Goal: Task Accomplishment & Management: Manage account settings

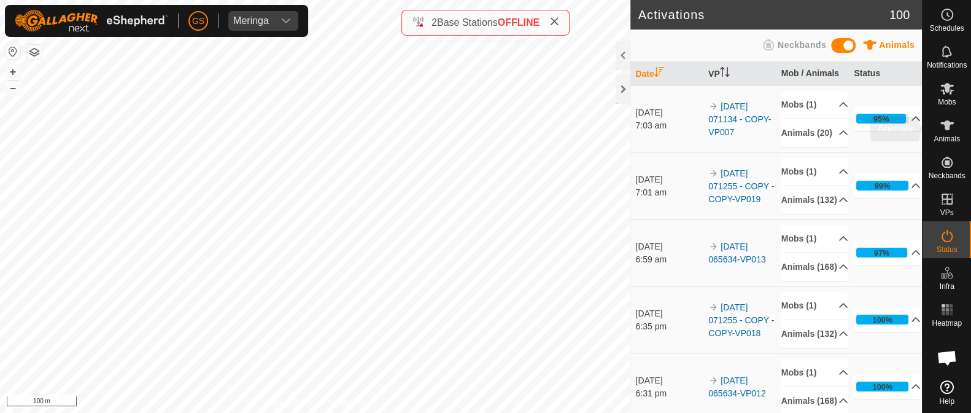
click at [948, 127] on icon at bounding box center [948, 125] width 14 height 10
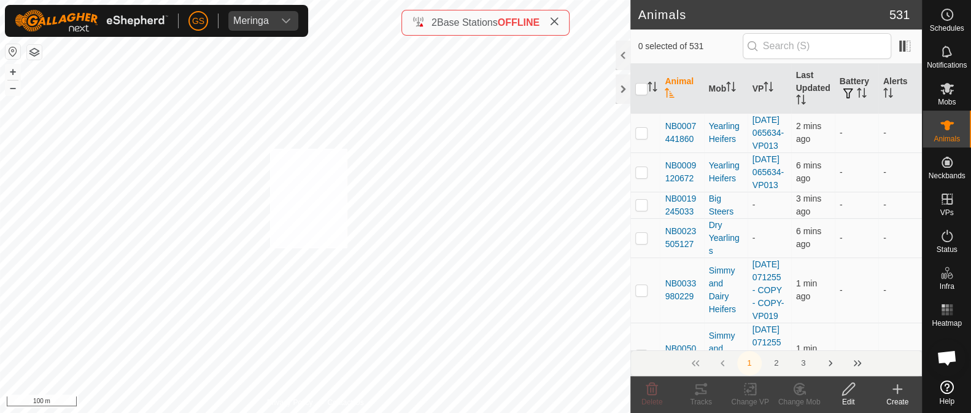
checkbox input "true"
click at [800, 386] on icon at bounding box center [800, 389] width 9 height 6
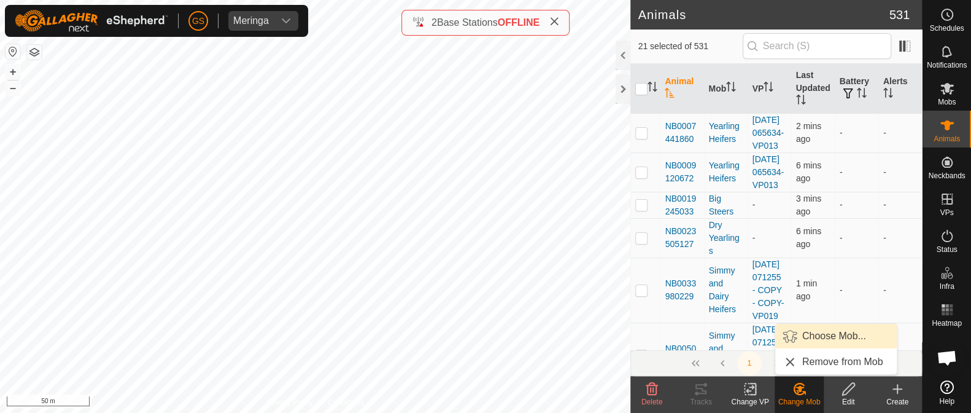
click at [813, 331] on link "Choose Mob..." at bounding box center [837, 336] width 122 height 25
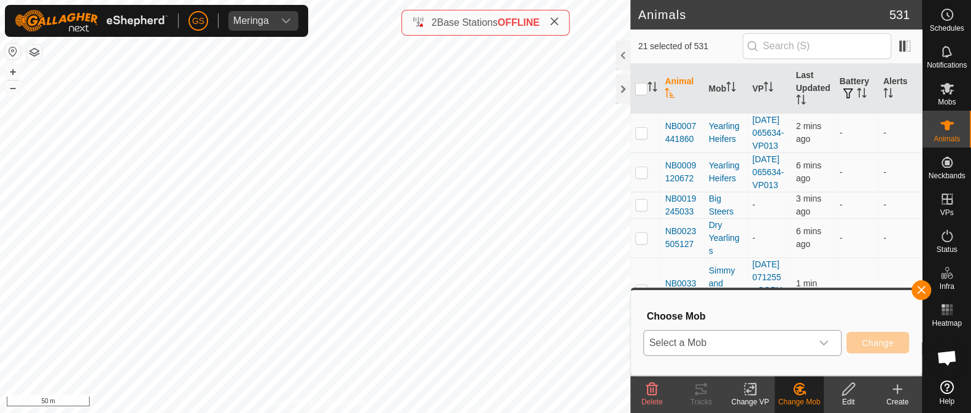
click at [812, 344] on div "dropdown trigger" at bounding box center [824, 342] width 25 height 25
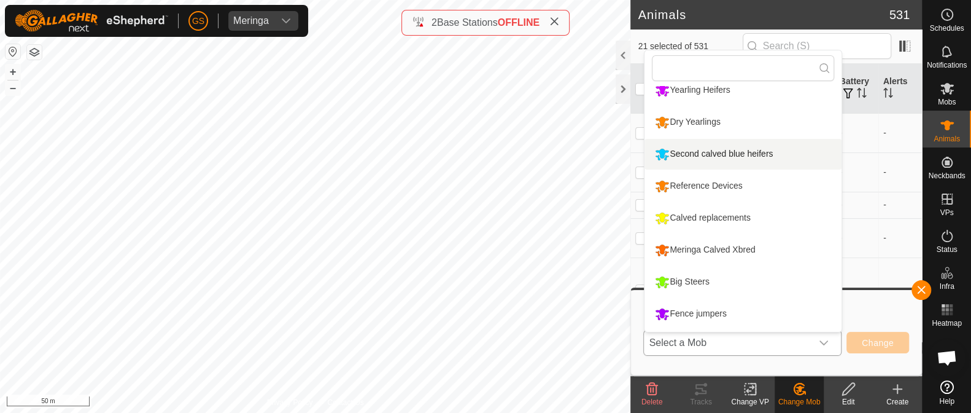
scroll to position [72, 0]
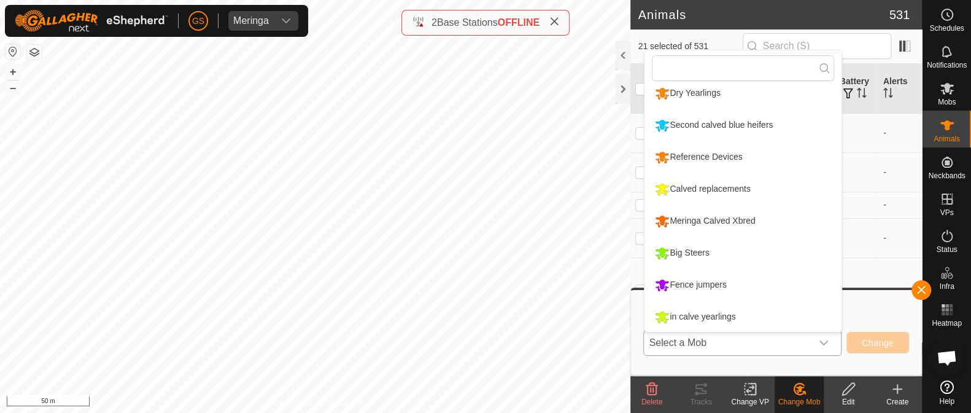
click at [682, 277] on div "Fence jumpers" at bounding box center [691, 284] width 78 height 21
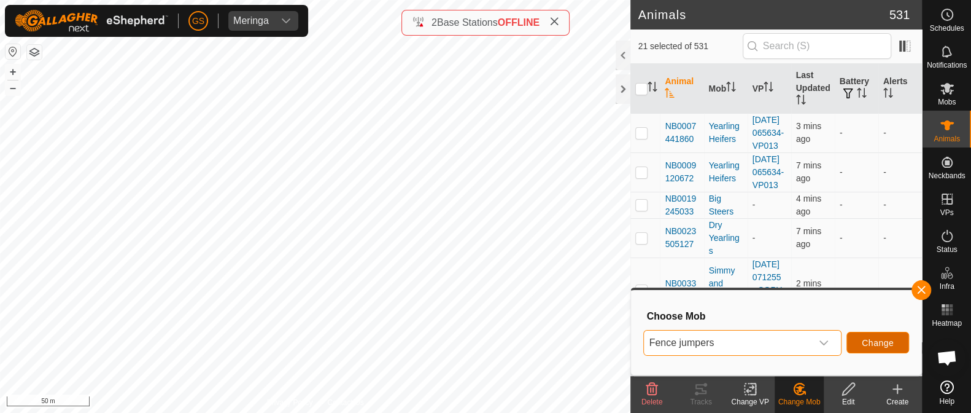
click at [876, 338] on span "Change" at bounding box center [878, 343] width 32 height 10
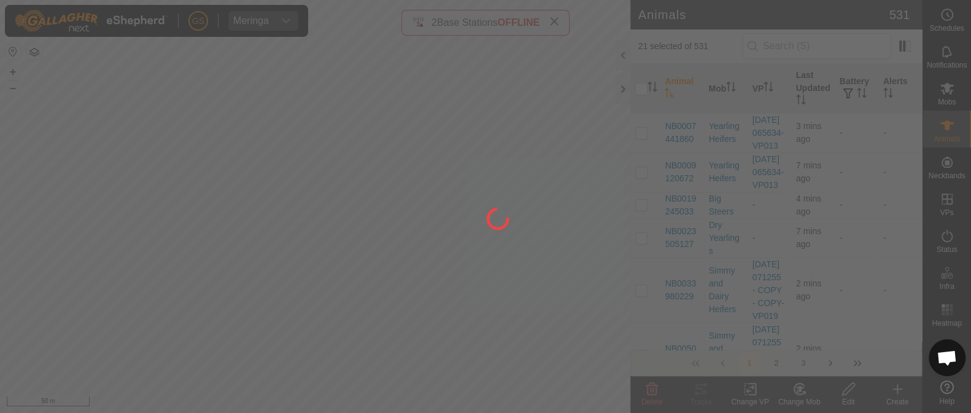
checkbox input "false"
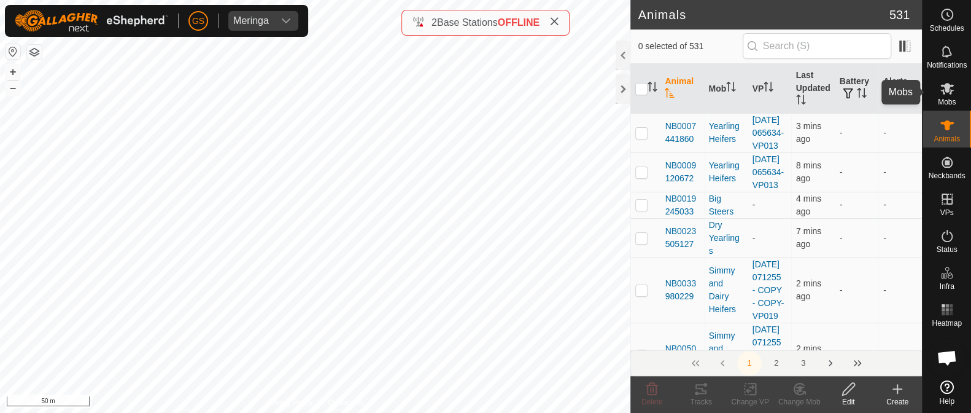
click at [946, 98] on span "Mobs" at bounding box center [947, 101] width 18 height 7
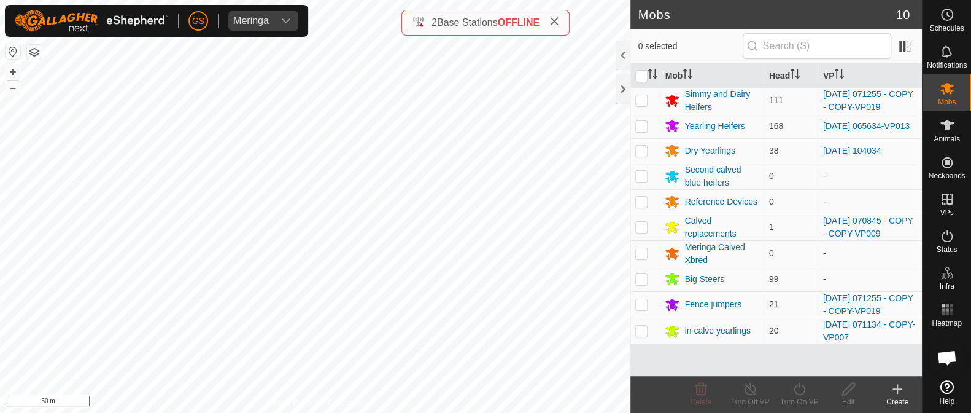
click at [639, 308] on p-checkbox at bounding box center [642, 304] width 12 height 10
checkbox input "true"
click at [750, 389] on icon at bounding box center [750, 388] width 15 height 15
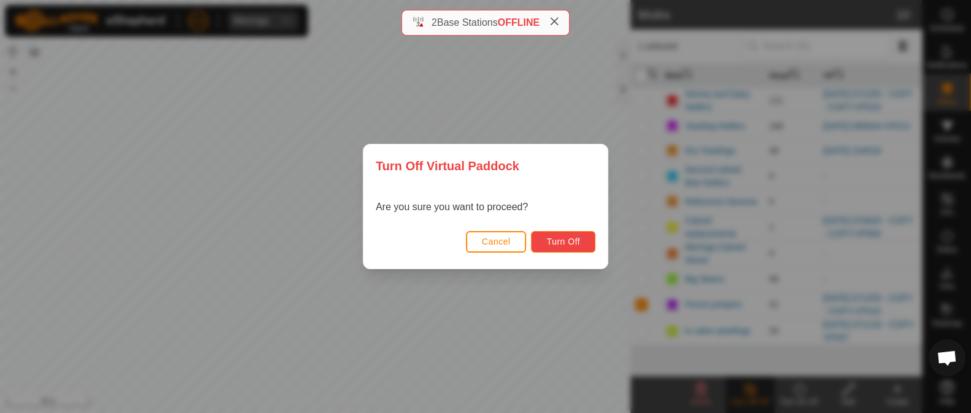
click at [563, 243] on span "Turn Off" at bounding box center [564, 241] width 34 height 10
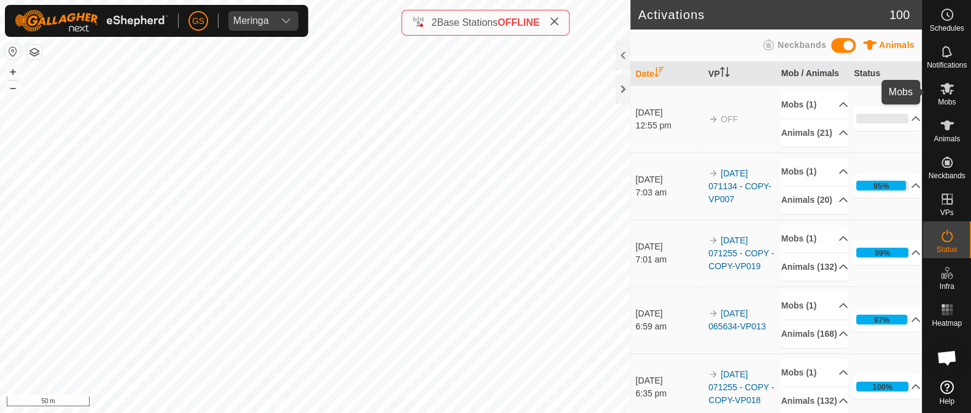
click at [943, 90] on icon at bounding box center [948, 89] width 14 height 12
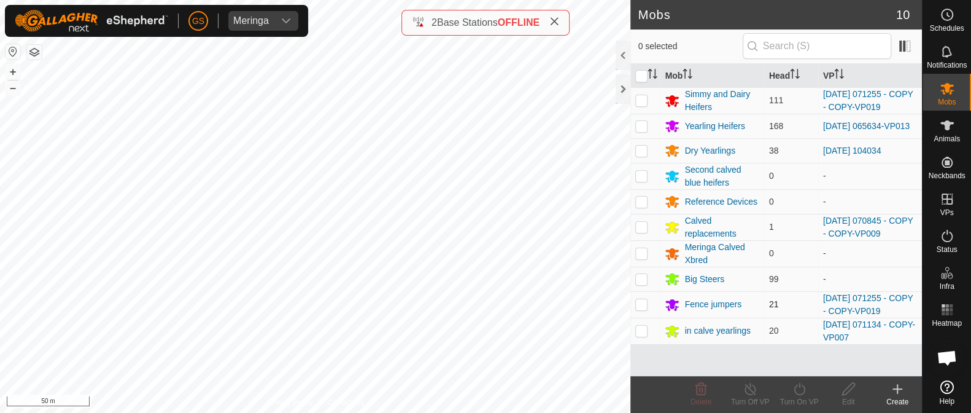
click at [641, 303] on p-checkbox at bounding box center [642, 304] width 12 height 10
checkbox input "true"
click at [847, 389] on icon at bounding box center [848, 388] width 15 height 15
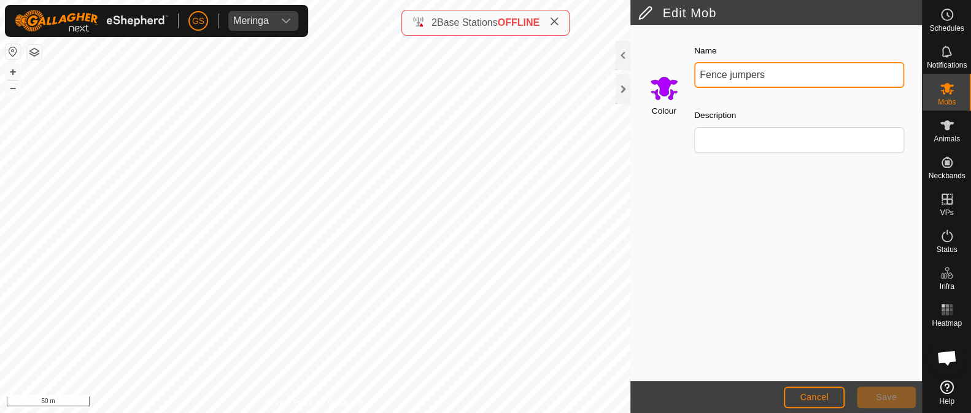
click at [771, 72] on input "Fence jumpers" at bounding box center [800, 75] width 210 height 26
type input "F"
type input "First calved crossbred"
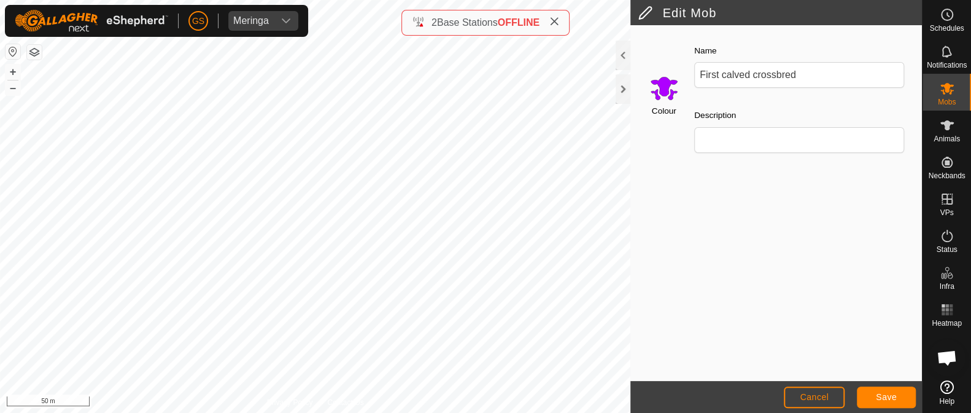
click at [666, 81] on input "Select a color" at bounding box center [664, 87] width 29 height 29
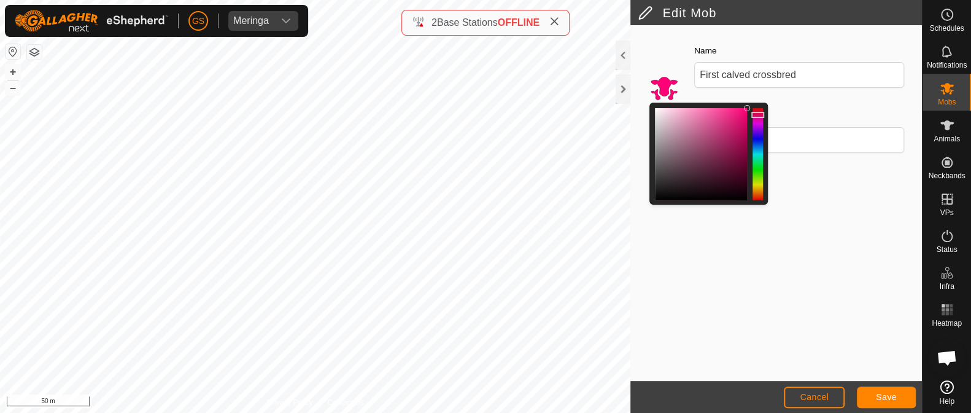
drag, startPoint x: 757, startPoint y: 125, endPoint x: 753, endPoint y: 114, distance: 11.7
click at [753, 114] on div at bounding box center [758, 115] width 13 height 6
click at [890, 394] on span "Save" at bounding box center [886, 397] width 21 height 10
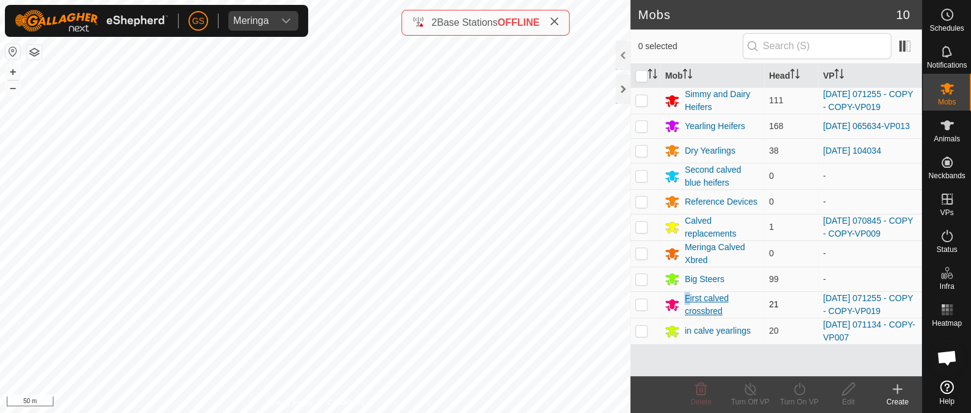
drag, startPoint x: 685, startPoint y: 302, endPoint x: 691, endPoint y: 298, distance: 6.6
click at [691, 298] on div "First calved crossbred" at bounding box center [722, 305] width 74 height 26
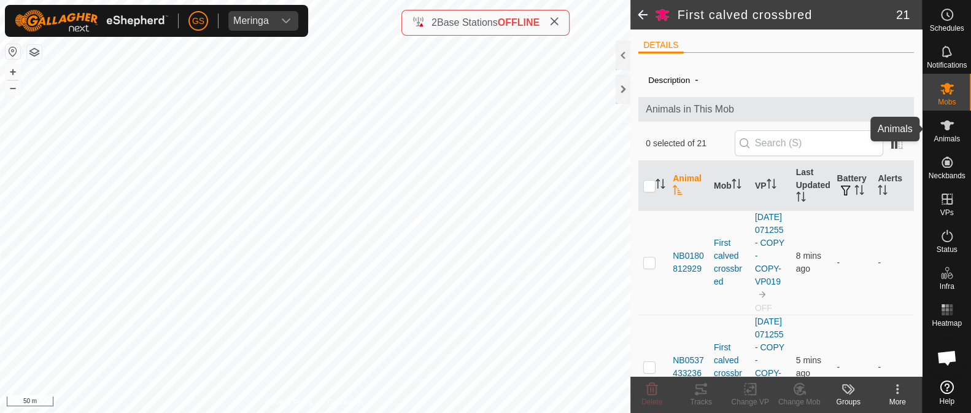
click at [951, 131] on icon at bounding box center [947, 125] width 15 height 15
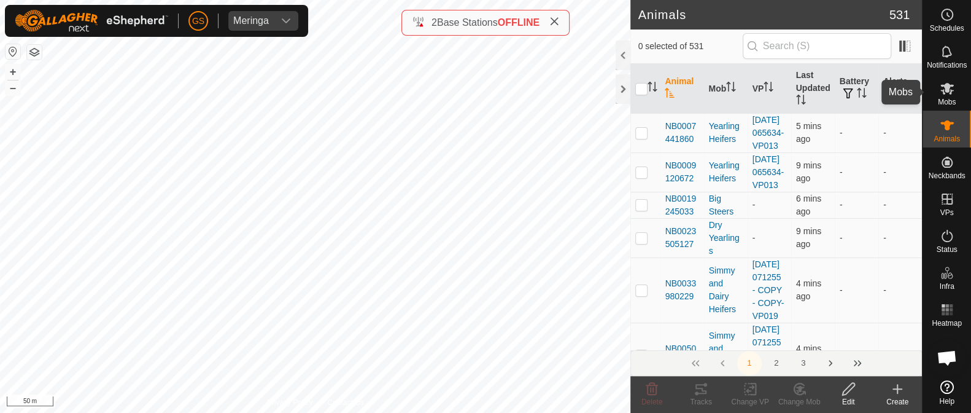
click at [948, 91] on icon at bounding box center [948, 89] width 14 height 12
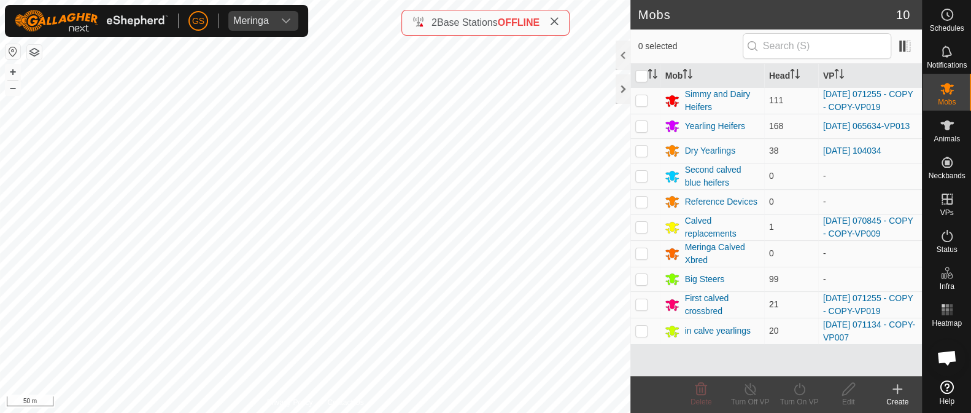
click at [643, 306] on p-checkbox at bounding box center [642, 304] width 12 height 10
click at [638, 305] on p-checkbox at bounding box center [642, 304] width 12 height 10
checkbox input "true"
drag, startPoint x: 637, startPoint y: 304, endPoint x: 653, endPoint y: 93, distance: 211.8
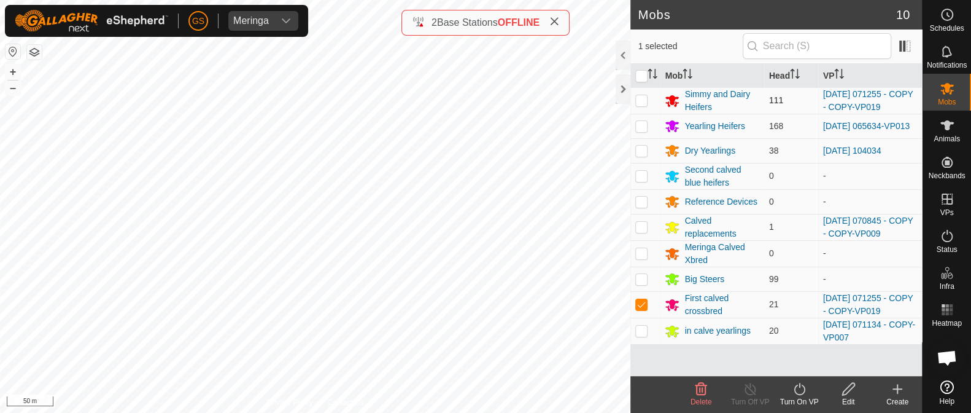
click at [653, 119] on tbody "Simmy and Dairy Heifers 111 [DATE] 071255 - COPY - COPY-VP019 Yearling Heifers …" at bounding box center [777, 215] width 292 height 257
drag, startPoint x: 639, startPoint y: 314, endPoint x: 638, endPoint y: 115, distance: 199.0
click at [638, 115] on tbody "Simmy and Dairy Heifers 111 [DATE] 071255 - COPY - COPY-VP019 Yearling Heifers …" at bounding box center [777, 215] width 292 height 257
click at [643, 99] on p-checkbox at bounding box center [642, 100] width 12 height 10
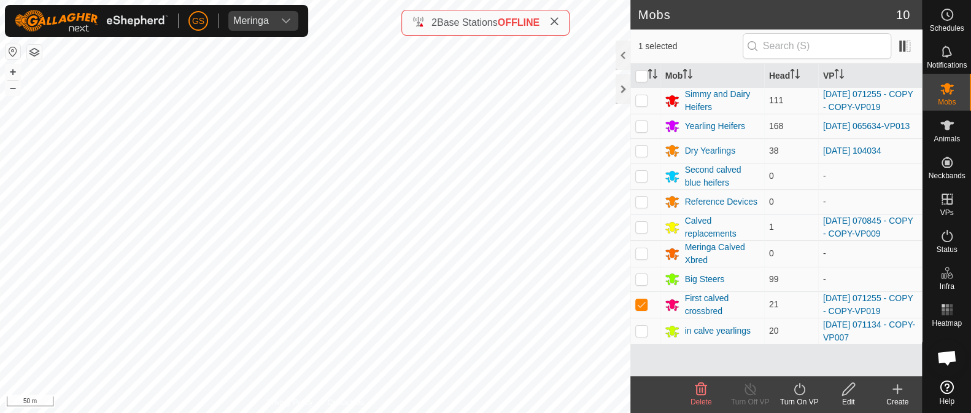
click at [642, 99] on p-checkbox at bounding box center [642, 100] width 12 height 10
click at [651, 74] on icon "Activate to sort" at bounding box center [653, 74] width 10 height 10
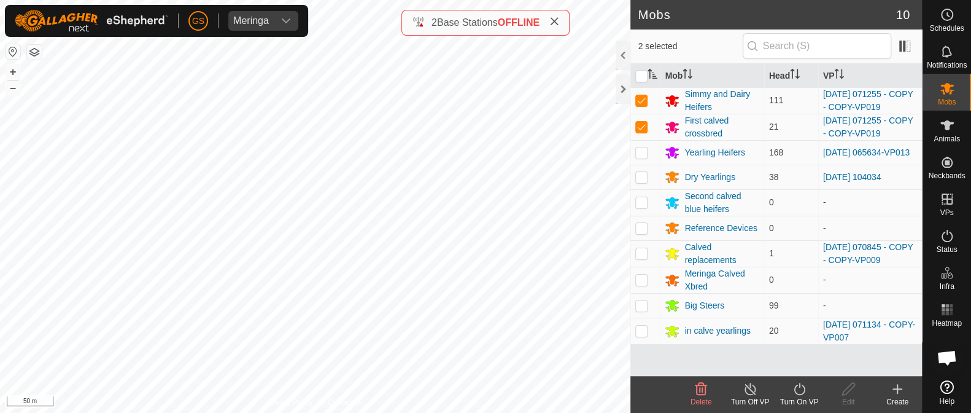
click at [642, 99] on p-checkbox at bounding box center [642, 100] width 12 height 10
checkbox input "false"
click at [640, 101] on p-checkbox at bounding box center [642, 100] width 12 height 10
checkbox input "false"
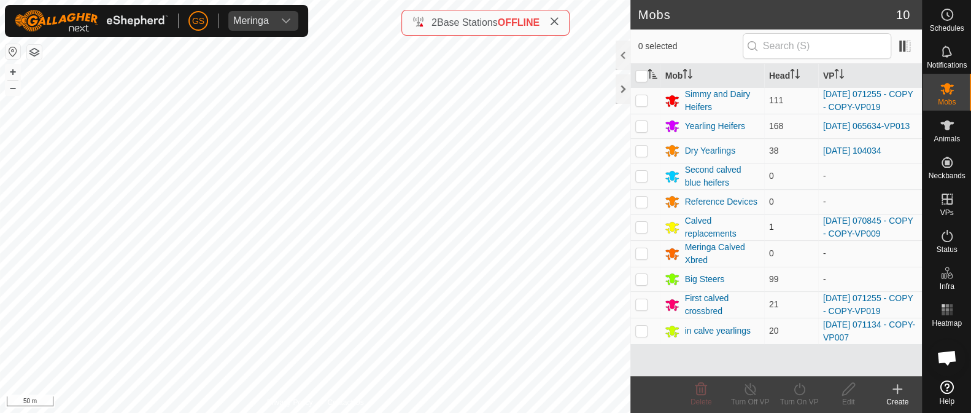
click at [645, 227] on p-checkbox at bounding box center [642, 227] width 12 height 10
checkbox input "true"
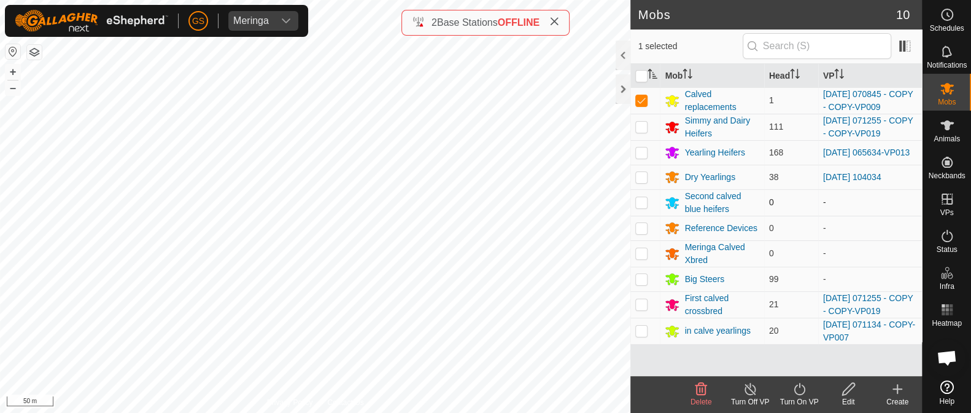
click at [643, 206] on p-checkbox at bounding box center [642, 202] width 12 height 10
checkbox input "true"
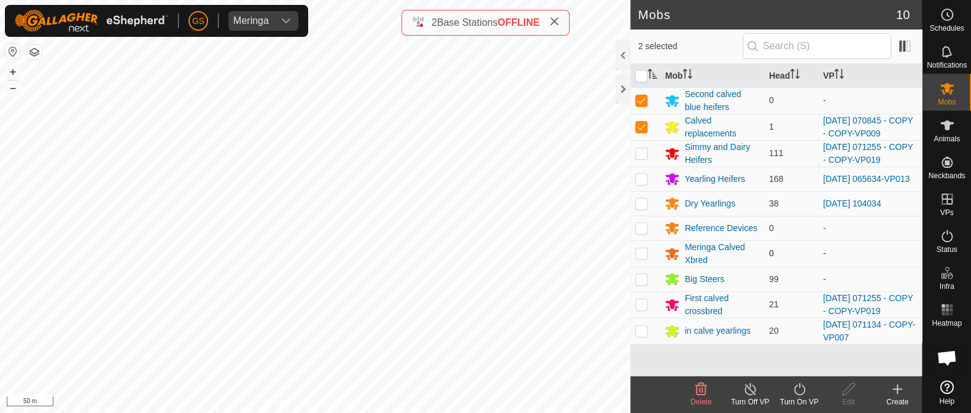
click at [644, 258] on p-checkbox at bounding box center [642, 253] width 12 height 10
checkbox input "true"
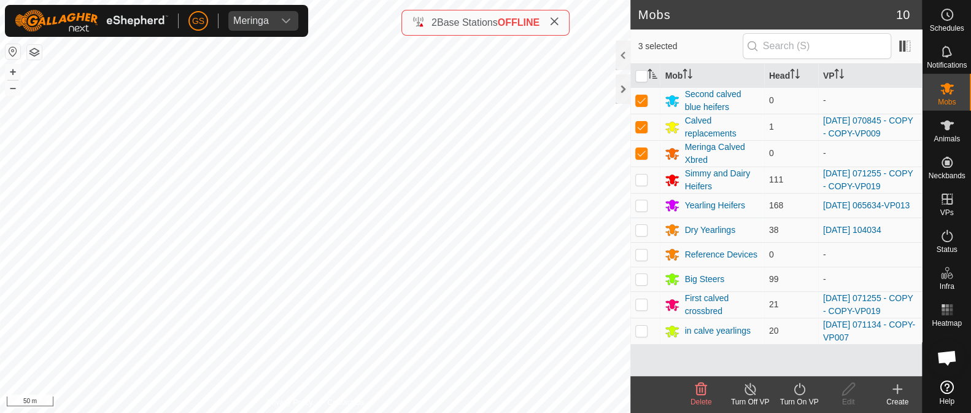
click at [706, 391] on icon at bounding box center [702, 389] width 12 height 12
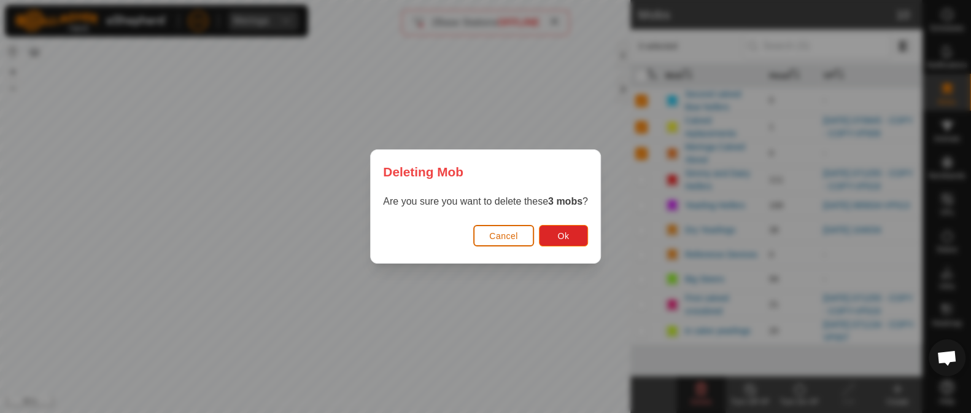
click at [504, 235] on span "Cancel" at bounding box center [503, 236] width 29 height 10
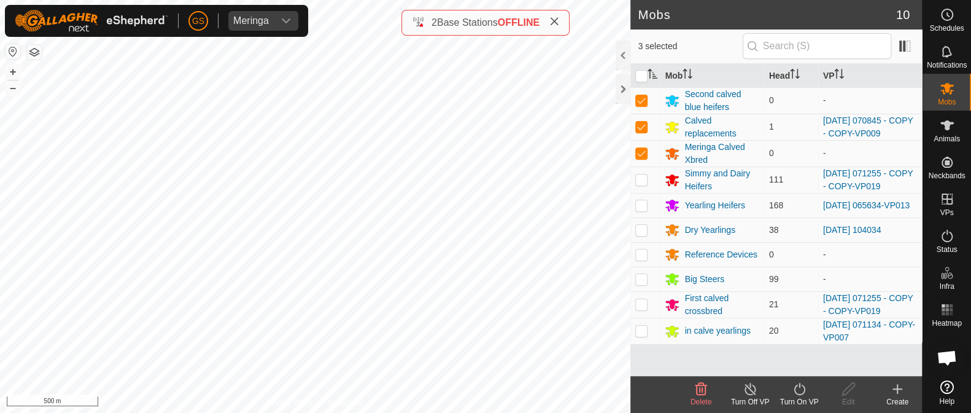
click at [703, 383] on icon at bounding box center [702, 389] width 12 height 12
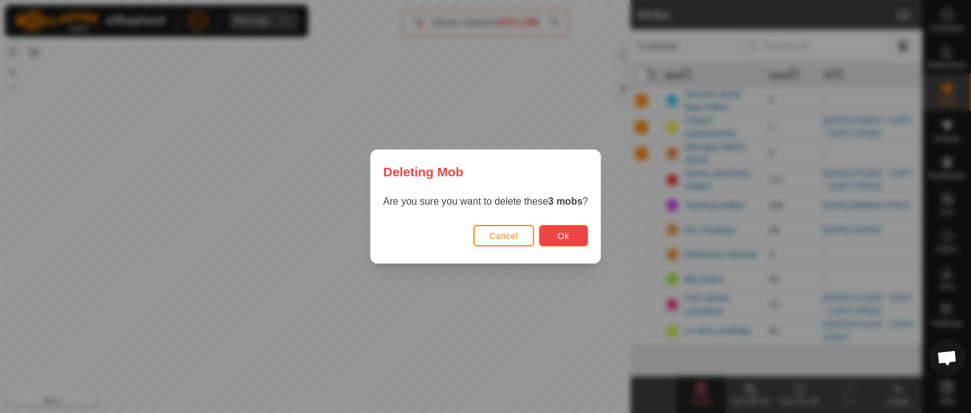
click at [569, 232] on span "Ok" at bounding box center [564, 236] width 12 height 10
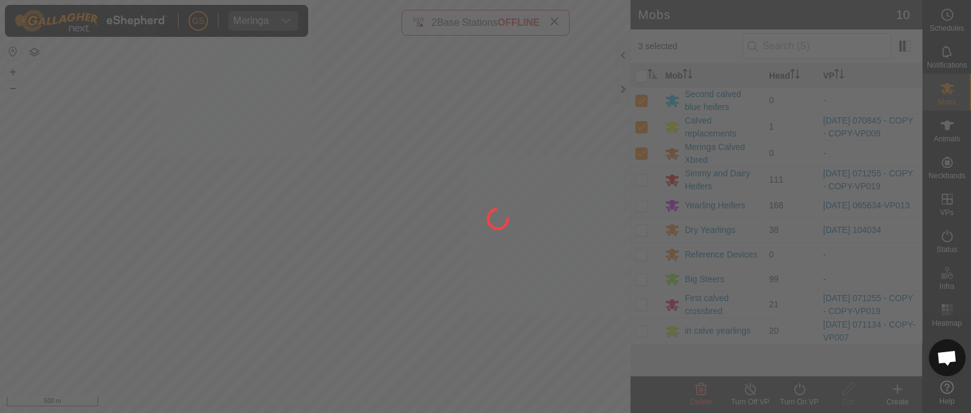
checkbox input "false"
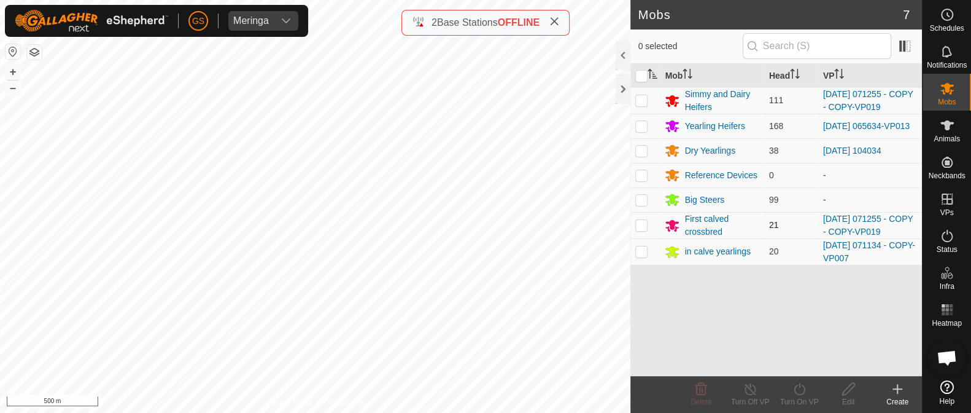
click at [639, 224] on p-checkbox at bounding box center [642, 225] width 12 height 10
checkbox input "true"
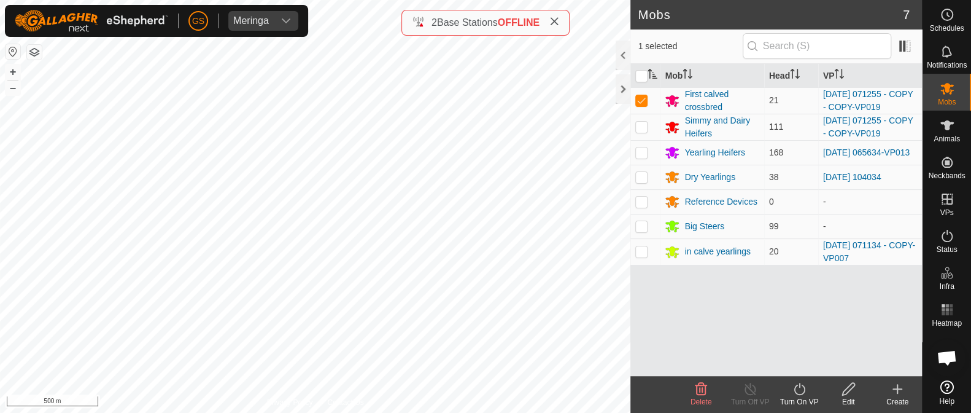
click at [640, 123] on p-checkbox at bounding box center [642, 127] width 12 height 10
checkbox input "true"
click at [638, 75] on input "checkbox" at bounding box center [642, 76] width 12 height 12
checkbox input "true"
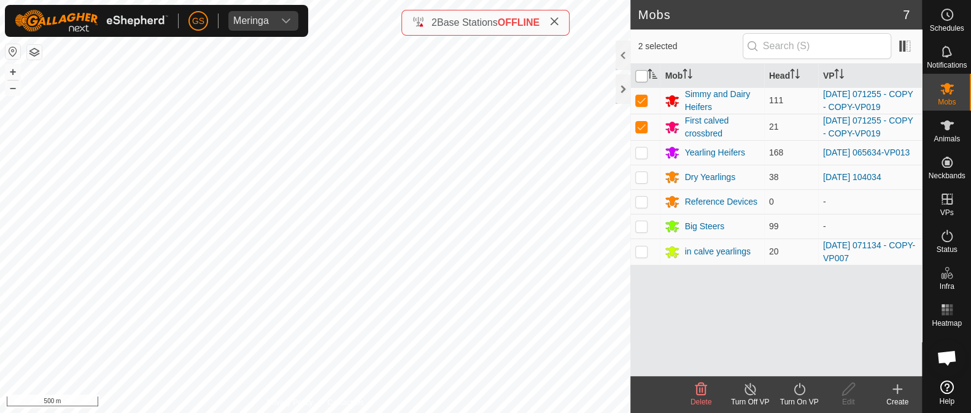
checkbox input "true"
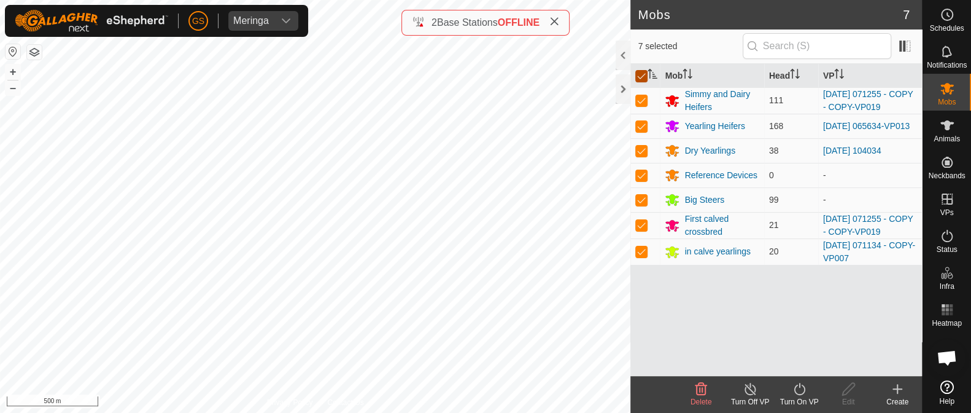
click at [638, 75] on input "checkbox" at bounding box center [642, 76] width 12 height 12
checkbox input "false"
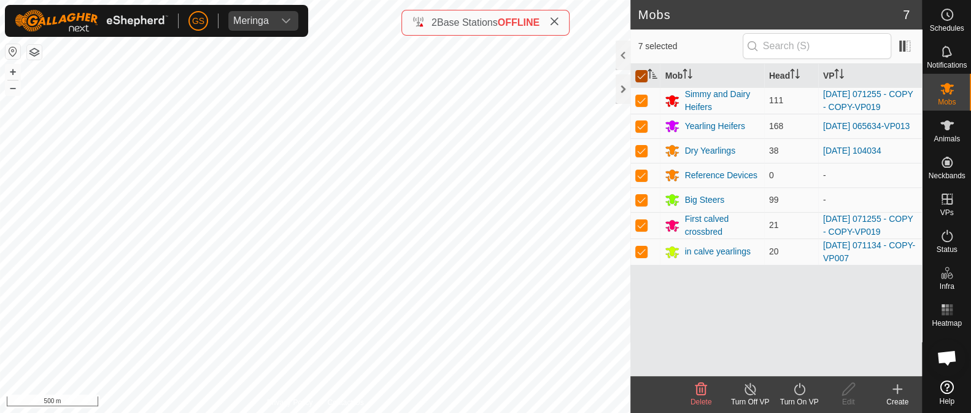
checkbox input "false"
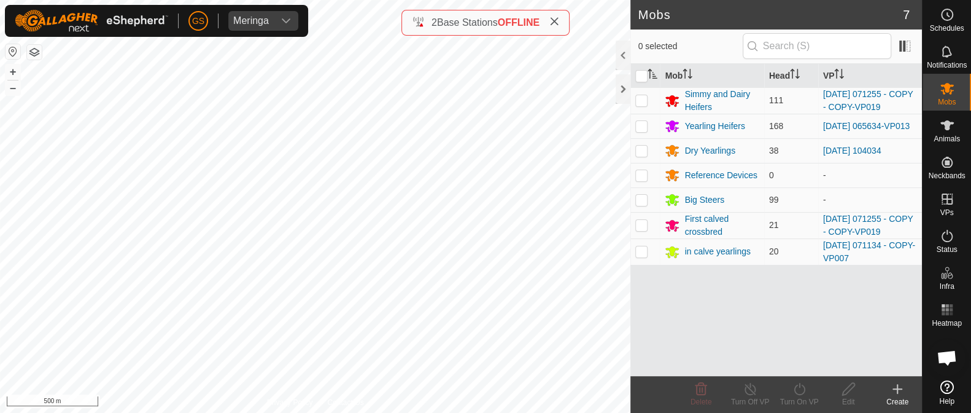
click at [655, 73] on icon "Activate to sort" at bounding box center [653, 74] width 10 height 10
click at [654, 72] on icon "Activate to sort" at bounding box center [653, 74] width 10 height 10
click at [653, 72] on icon "Activate to sort" at bounding box center [652, 74] width 9 height 10
click at [650, 72] on icon "Activate to sort" at bounding box center [652, 74] width 9 height 10
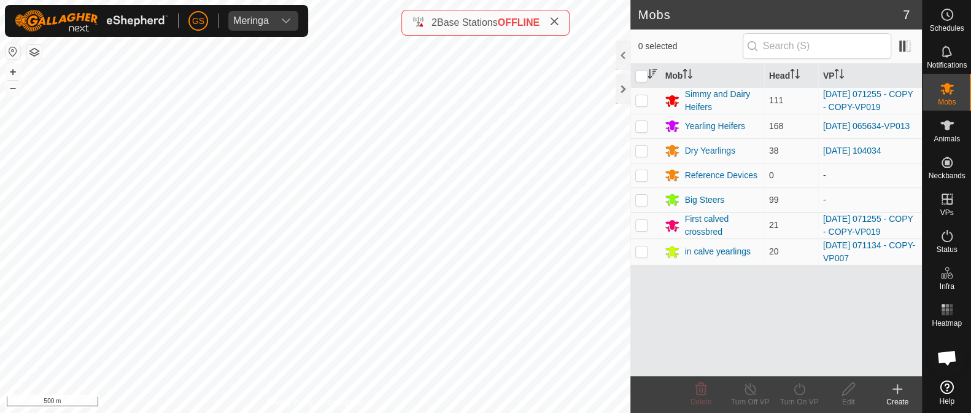
click at [652, 72] on icon "Activate to sort" at bounding box center [653, 74] width 10 height 10
click at [386, 412] on html "[PERSON_NAME] Schedules Notifications Mobs Animals Neckbands VPs Status Infra H…" at bounding box center [485, 206] width 971 height 413
click at [392, 412] on html "[PERSON_NAME] Schedules Notifications Mobs Animals Neckbands VPs Status Infra H…" at bounding box center [485, 206] width 971 height 413
